Goal: Information Seeking & Learning: Learn about a topic

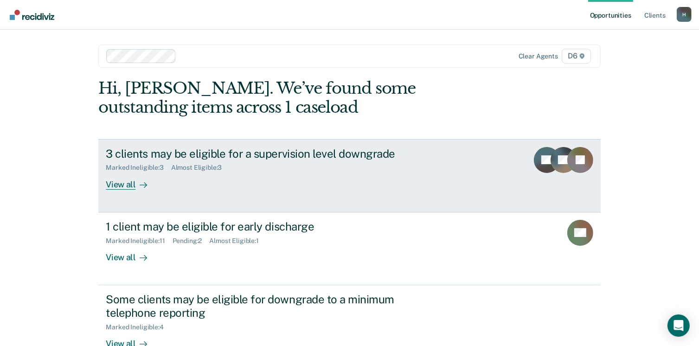
click at [111, 180] on div "View all" at bounding box center [132, 181] width 52 height 18
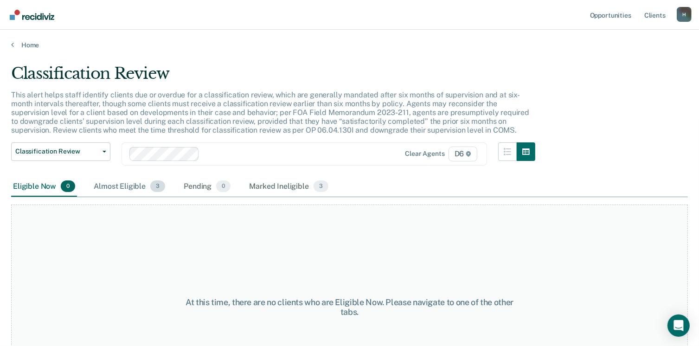
click at [132, 188] on div "Almost Eligible 3" at bounding box center [129, 187] width 75 height 20
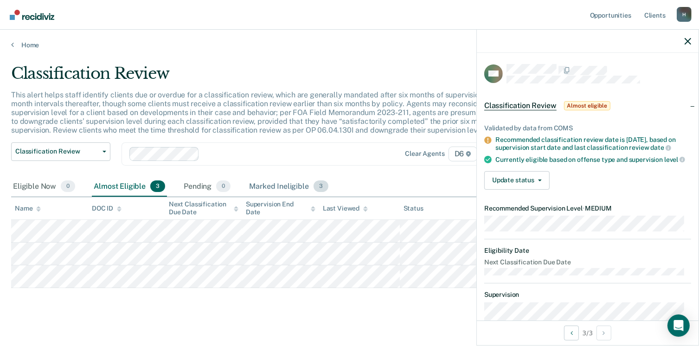
click at [268, 182] on div "Marked Ineligible 3" at bounding box center [288, 187] width 83 height 20
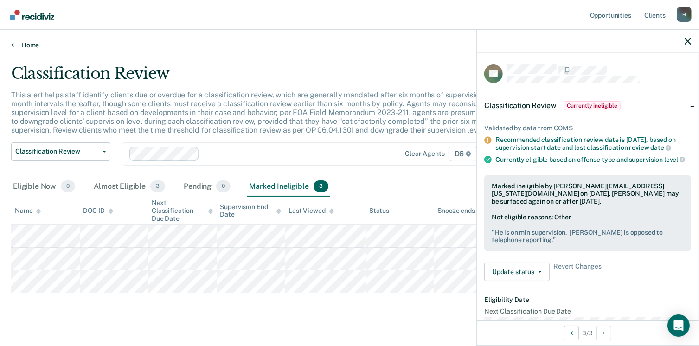
click at [35, 43] on link "Home" at bounding box center [349, 45] width 676 height 8
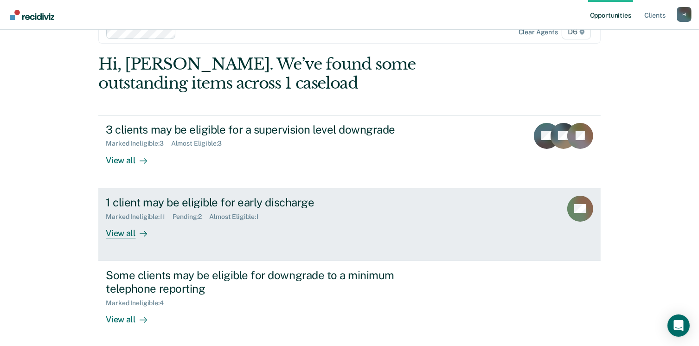
scroll to position [46, 0]
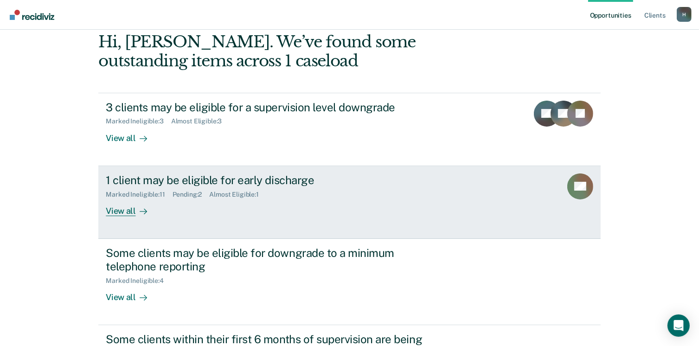
click at [115, 208] on div "View all" at bounding box center [132, 207] width 52 height 18
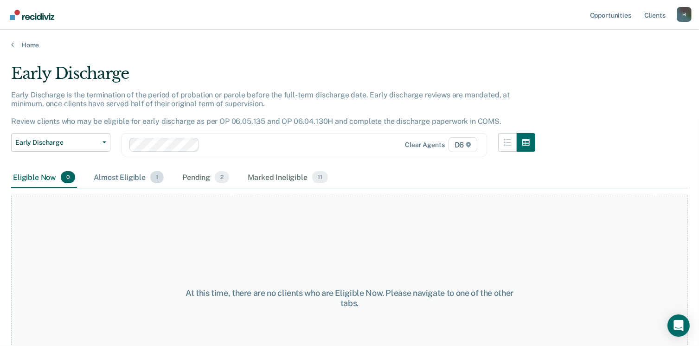
click at [122, 178] on div "Almost Eligible 1" at bounding box center [129, 177] width 74 height 20
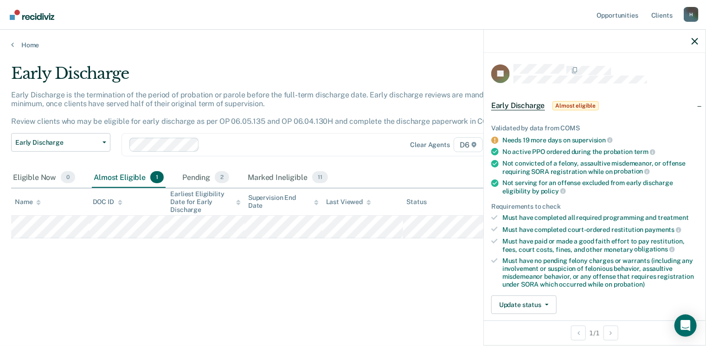
click at [494, 139] on icon at bounding box center [494, 139] width 7 height 7
click at [198, 175] on div "Pending 2" at bounding box center [205, 177] width 51 height 20
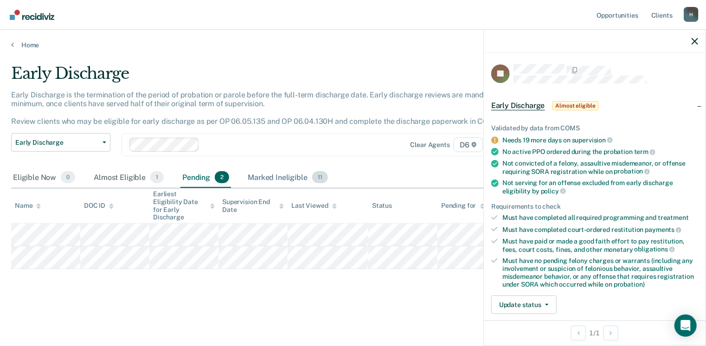
click at [274, 176] on div "Marked Ineligible 11" at bounding box center [287, 177] width 83 height 20
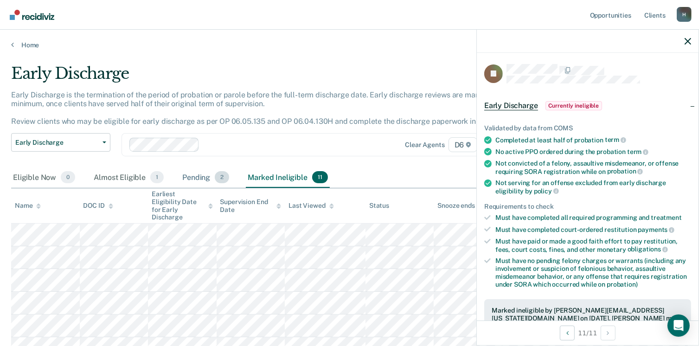
click at [189, 177] on div "Pending 2" at bounding box center [205, 177] width 51 height 20
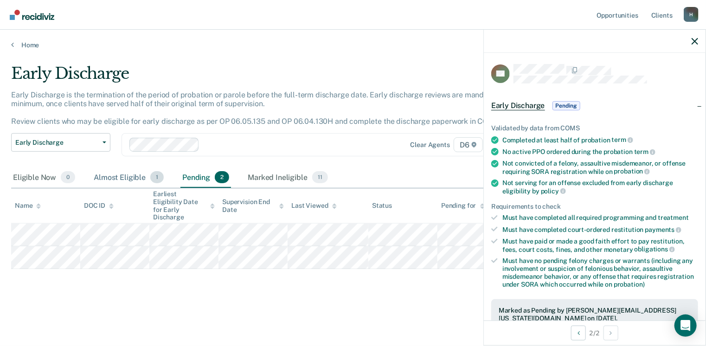
click at [109, 176] on div "Almost Eligible 1" at bounding box center [129, 177] width 74 height 20
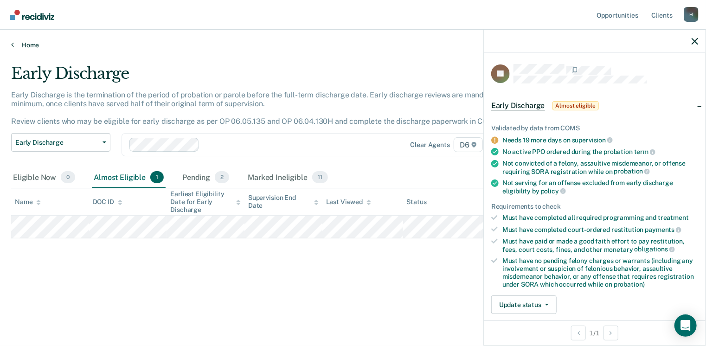
click at [25, 44] on link "Home" at bounding box center [352, 45] width 683 height 8
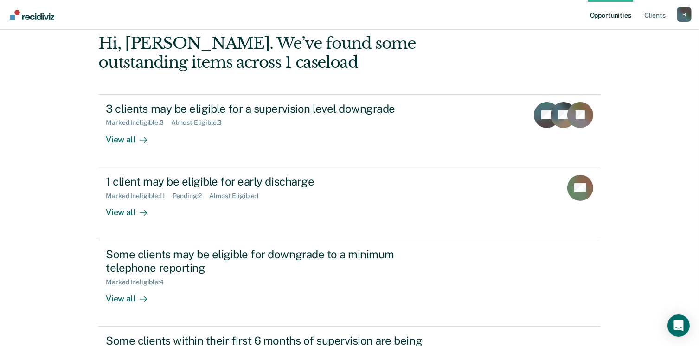
scroll to position [93, 0]
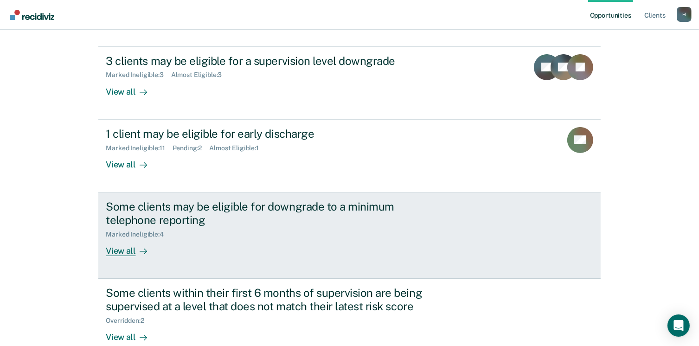
click at [122, 252] on div "View all" at bounding box center [132, 247] width 52 height 18
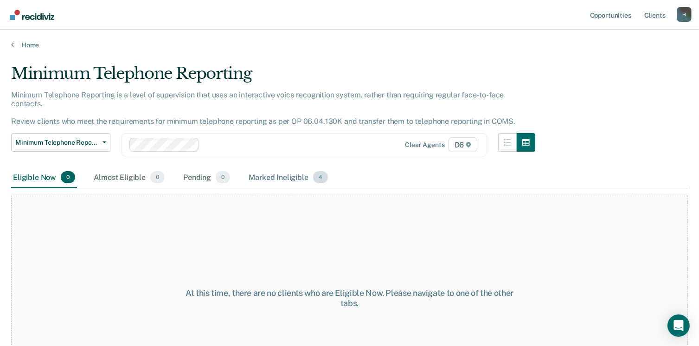
click at [280, 167] on div "Marked Ineligible 4" at bounding box center [288, 177] width 83 height 20
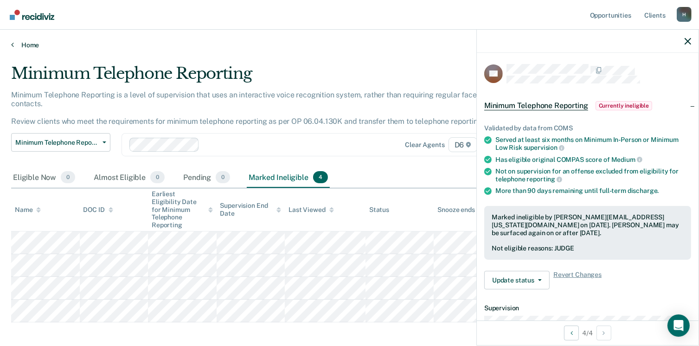
click at [32, 45] on link "Home" at bounding box center [349, 45] width 676 height 8
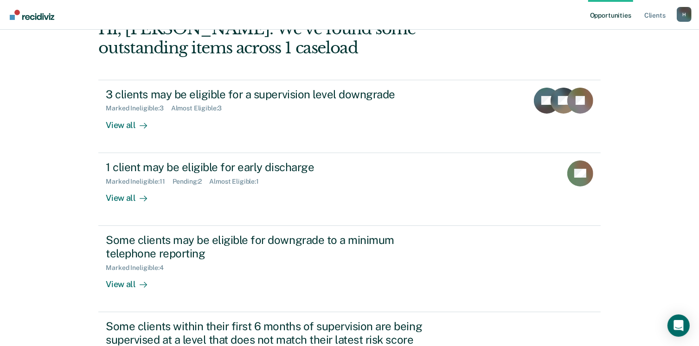
scroll to position [148, 0]
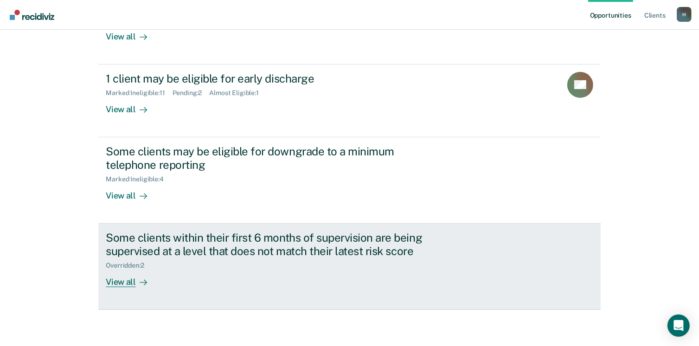
click at [117, 280] on div "View all" at bounding box center [132, 278] width 52 height 18
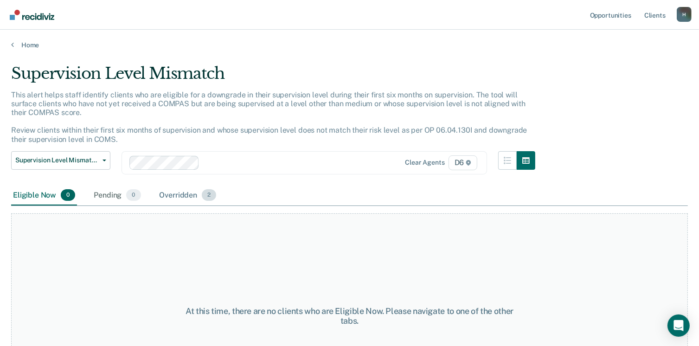
click at [188, 195] on div "Overridden 2" at bounding box center [188, 195] width 61 height 20
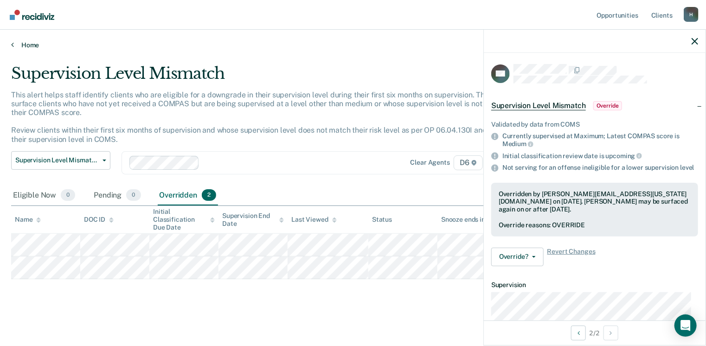
click at [32, 45] on link "Home" at bounding box center [352, 45] width 683 height 8
